Goal: Find specific fact: Find contact information

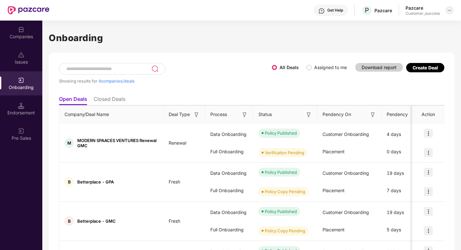
click at [449, 10] on img at bounding box center [449, 10] width 5 height 5
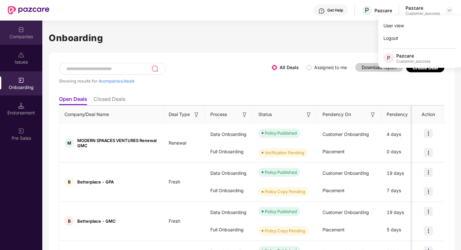
click at [12, 35] on div "Companies" at bounding box center [21, 36] width 42 height 6
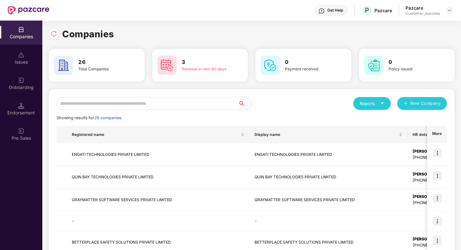
click at [120, 100] on input "text" at bounding box center [147, 103] width 182 height 13
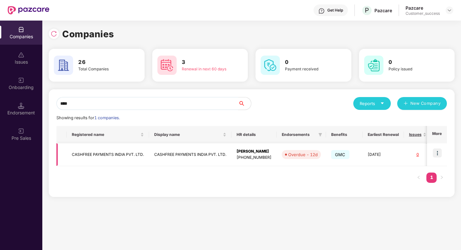
type input "****"
click at [440, 154] on img at bounding box center [437, 152] width 9 height 9
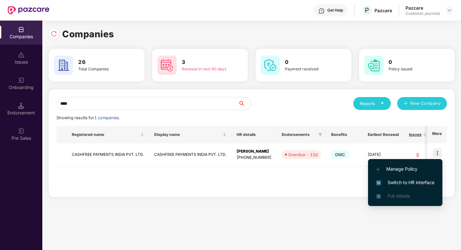
click at [394, 183] on span "Switch to HR interface" at bounding box center [405, 182] width 58 height 7
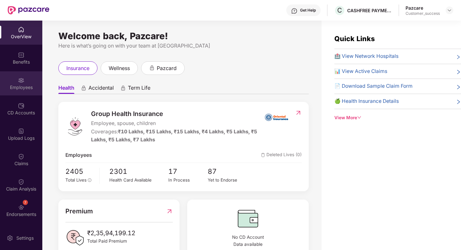
click at [20, 86] on div "Employees" at bounding box center [21, 87] width 42 height 6
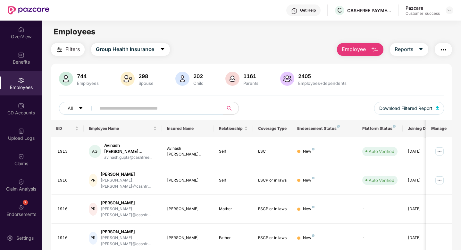
click at [148, 111] on input "text" at bounding box center [156, 108] width 115 height 10
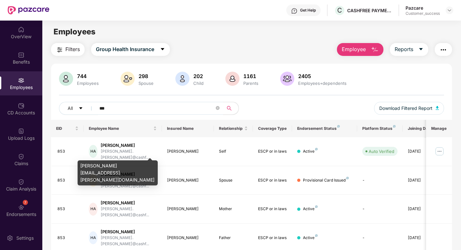
type input "***"
drag, startPoint x: 151, startPoint y: 166, endPoint x: 81, endPoint y: 166, distance: 70.3
click at [81, 166] on div "[PERSON_NAME][EMAIL_ADDRESS][PERSON_NAME][DOMAIN_NAME]" at bounding box center [118, 172] width 80 height 25
copy div "[PERSON_NAME][EMAIL_ADDRESS][PERSON_NAME][DOMAIN_NAME]"
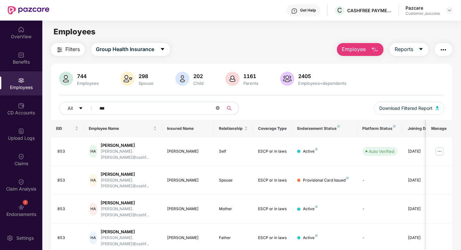
click at [217, 108] on icon "close-circle" at bounding box center [218, 108] width 4 height 4
